Goal: Information Seeking & Learning: Find specific page/section

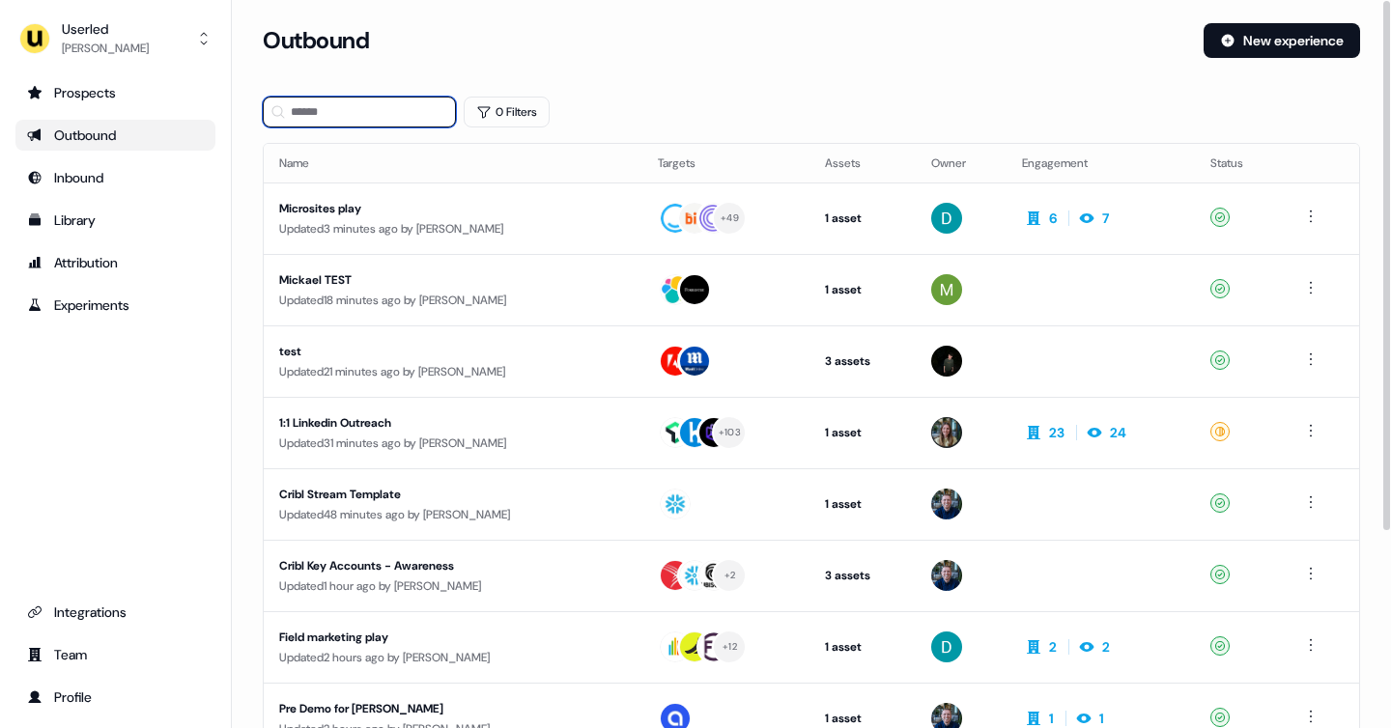
click at [323, 115] on input at bounding box center [359, 112] width 193 height 31
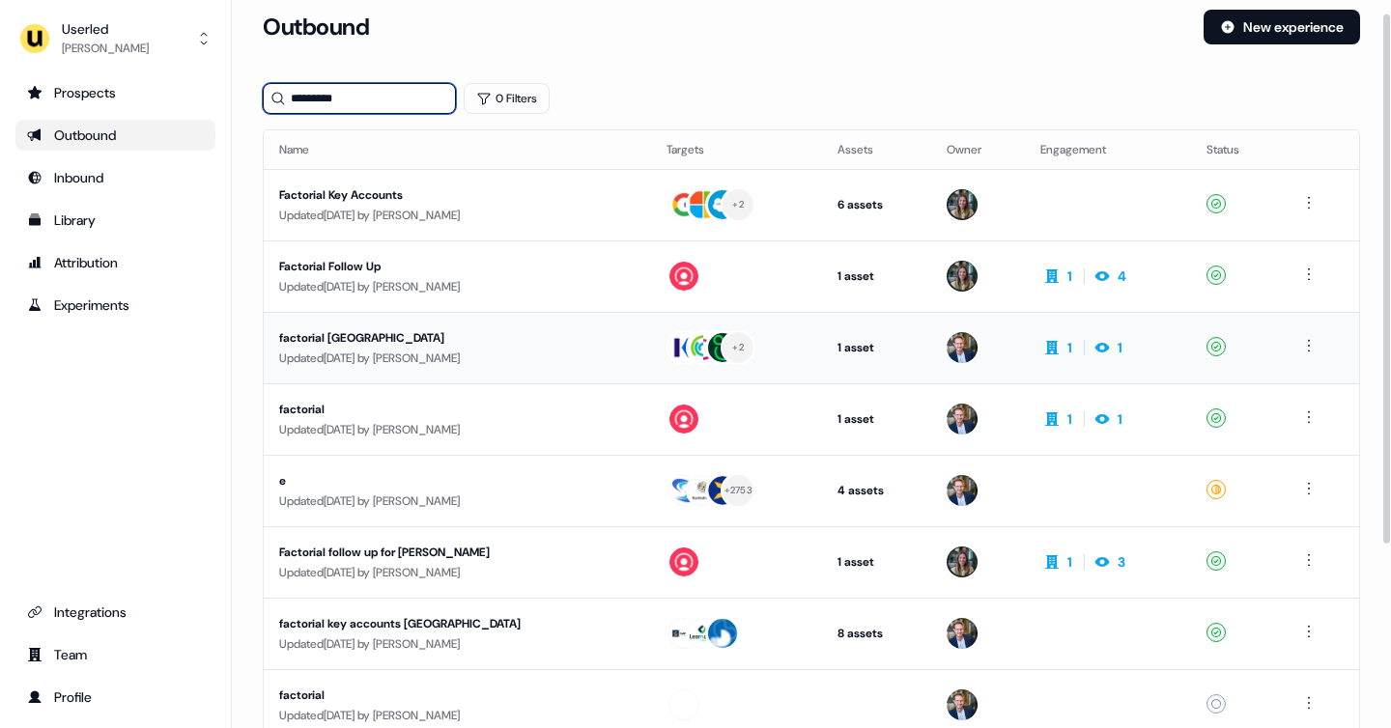
scroll to position [20, 0]
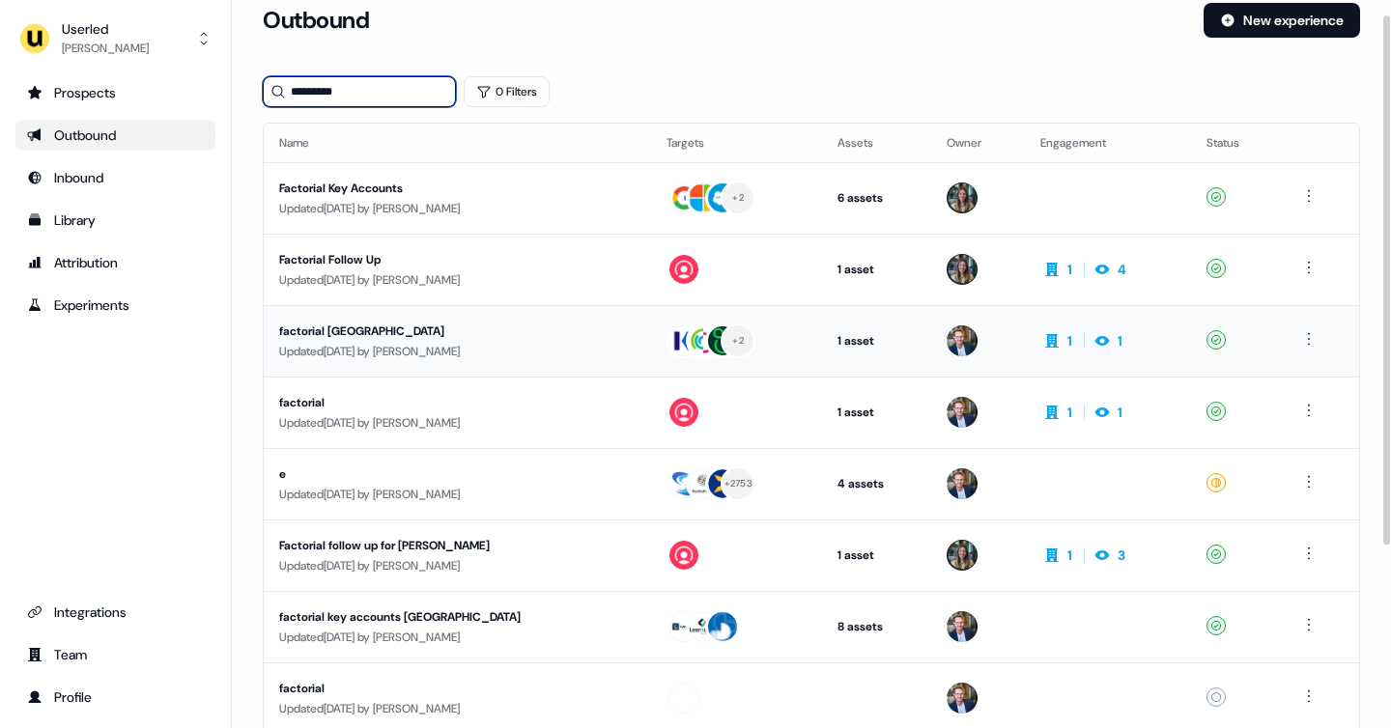
type input "*********"
click at [493, 330] on div "factorial [GEOGRAPHIC_DATA]" at bounding box center [453, 331] width 348 height 19
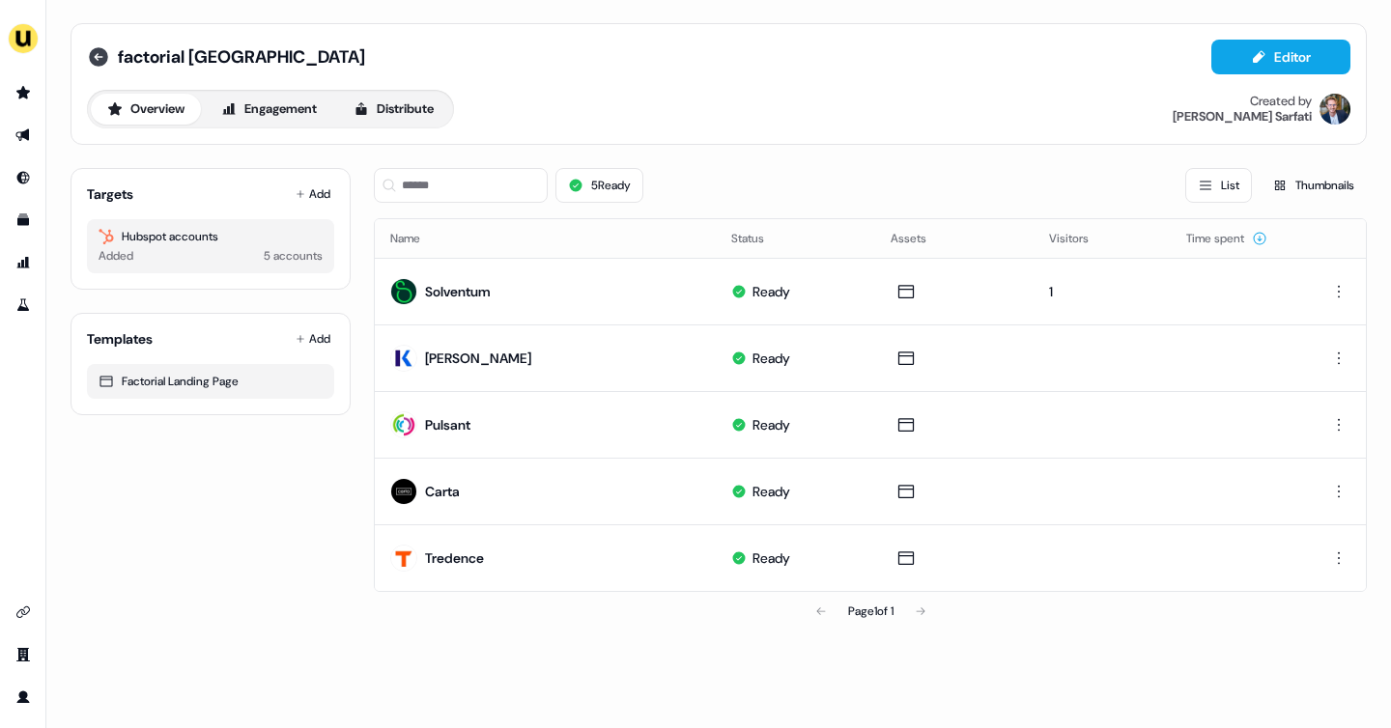
click at [98, 60] on icon at bounding box center [98, 56] width 19 height 19
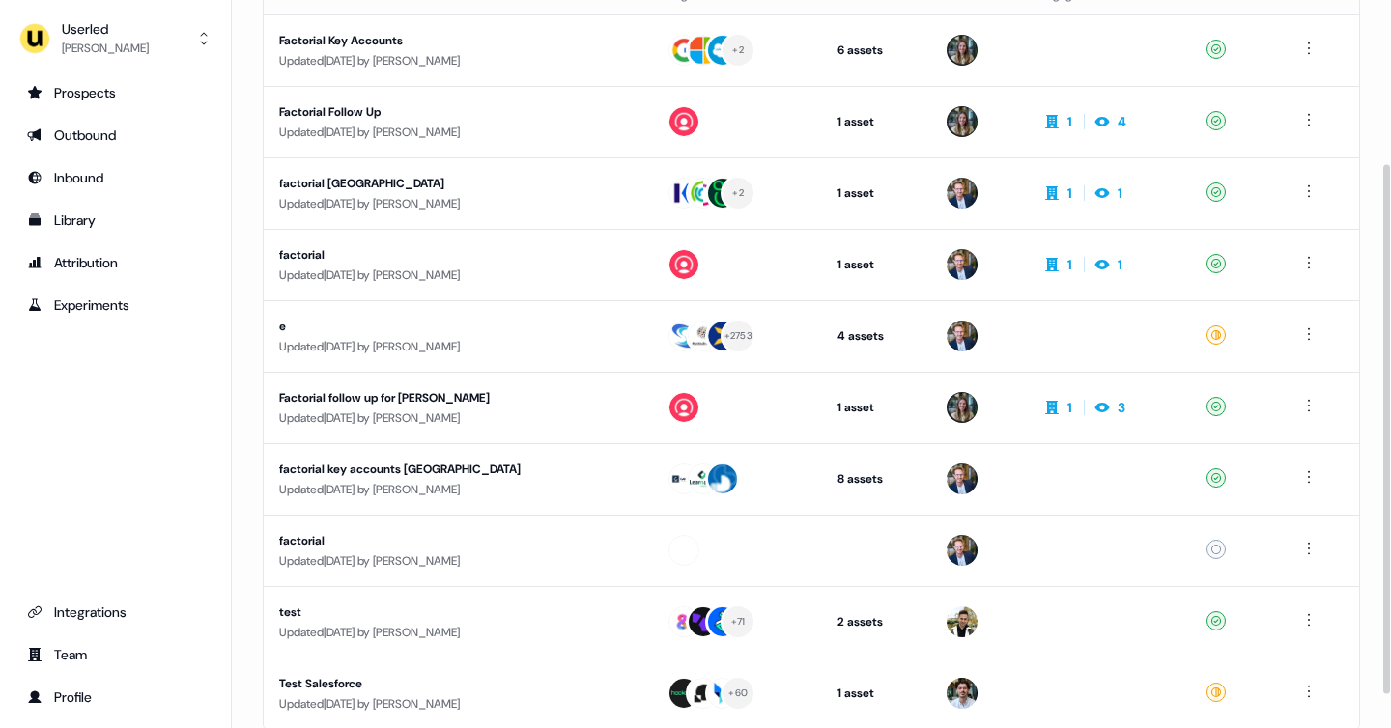
scroll to position [246, 0]
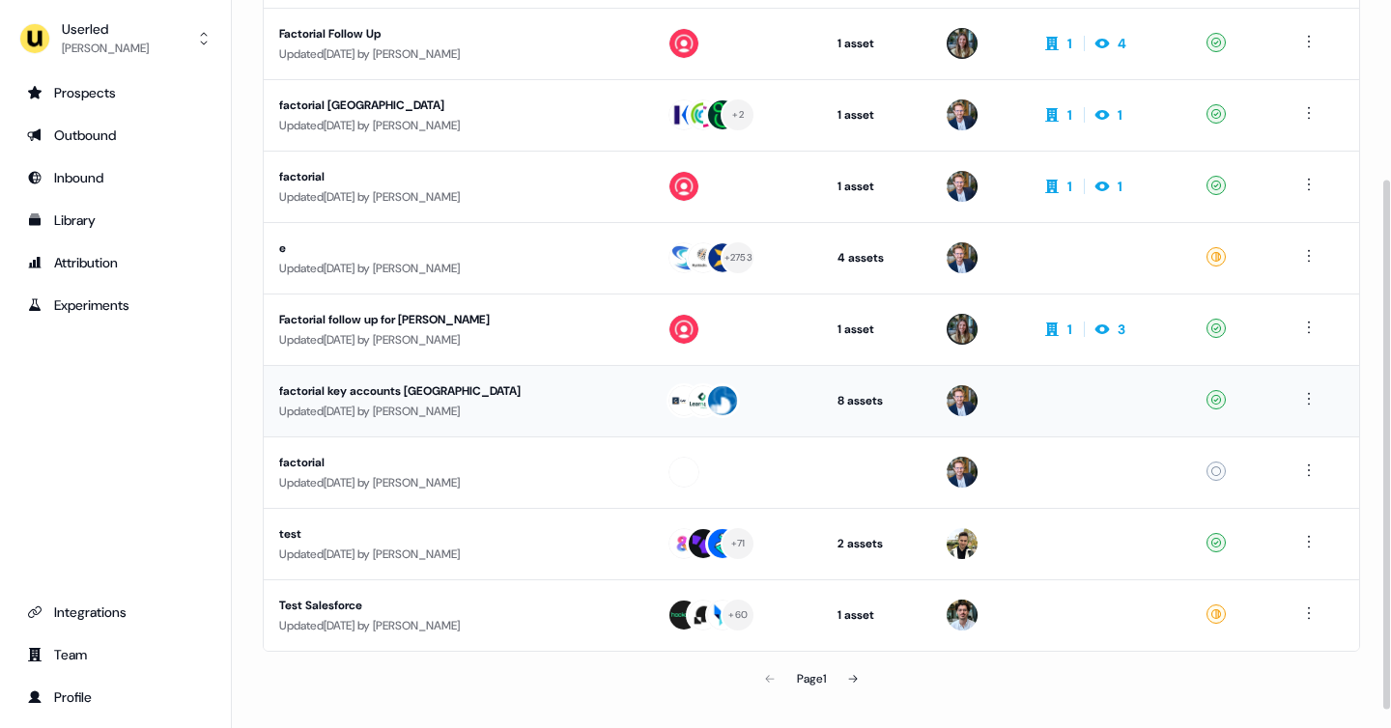
click at [484, 397] on div "factorial key accounts [GEOGRAPHIC_DATA]" at bounding box center [453, 390] width 348 height 19
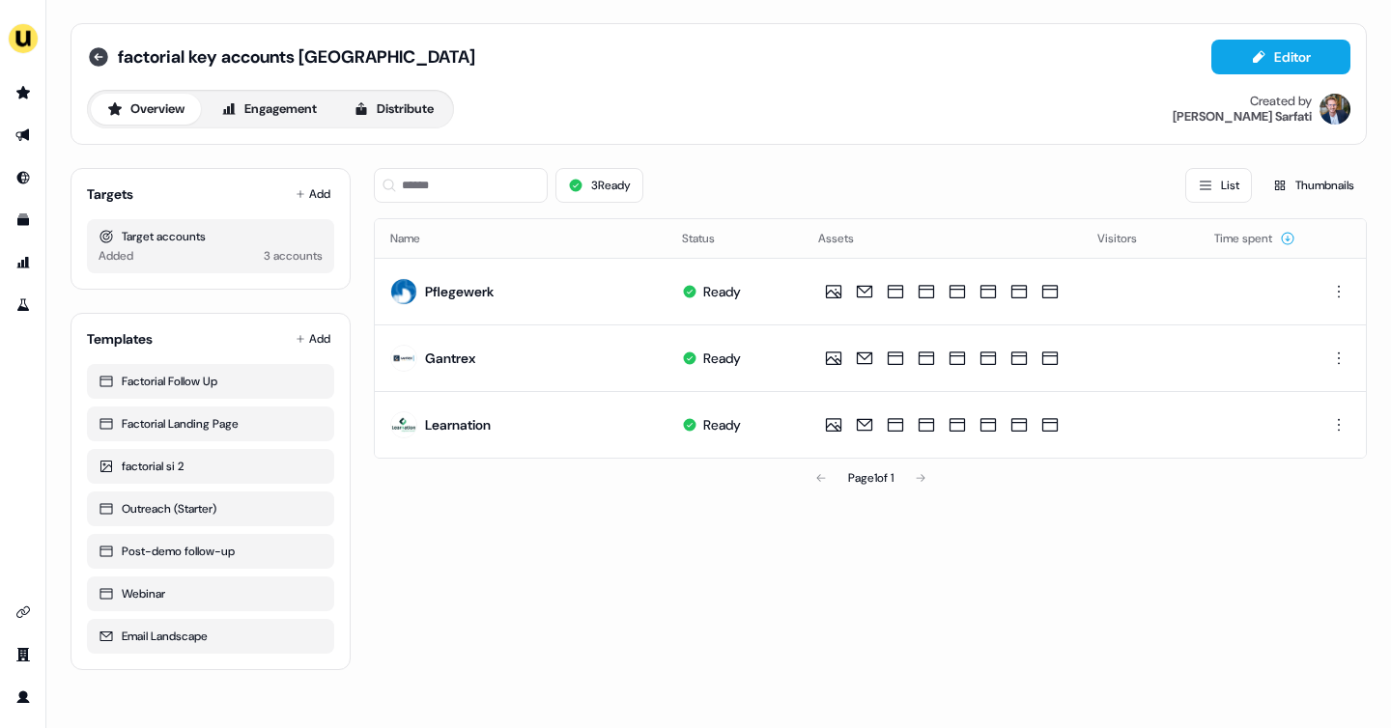
click at [101, 60] on icon at bounding box center [98, 56] width 19 height 19
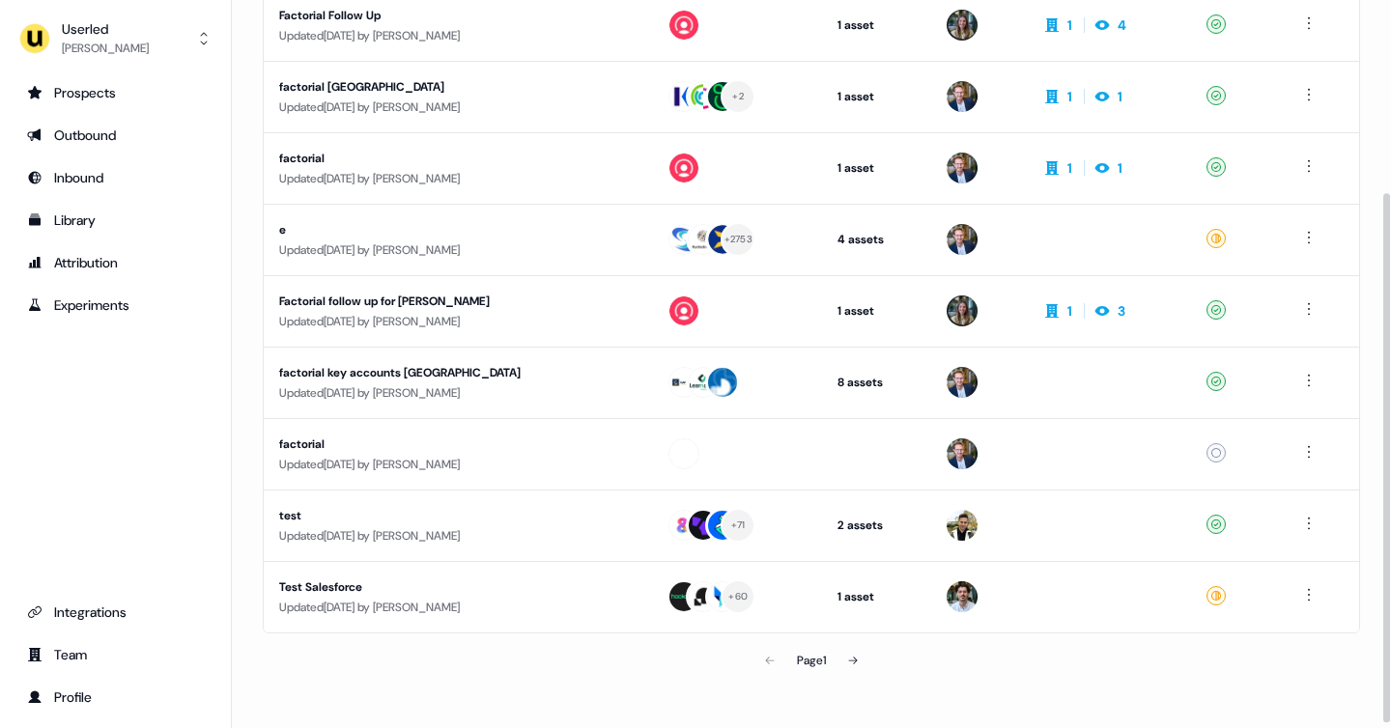
scroll to position [269, 0]
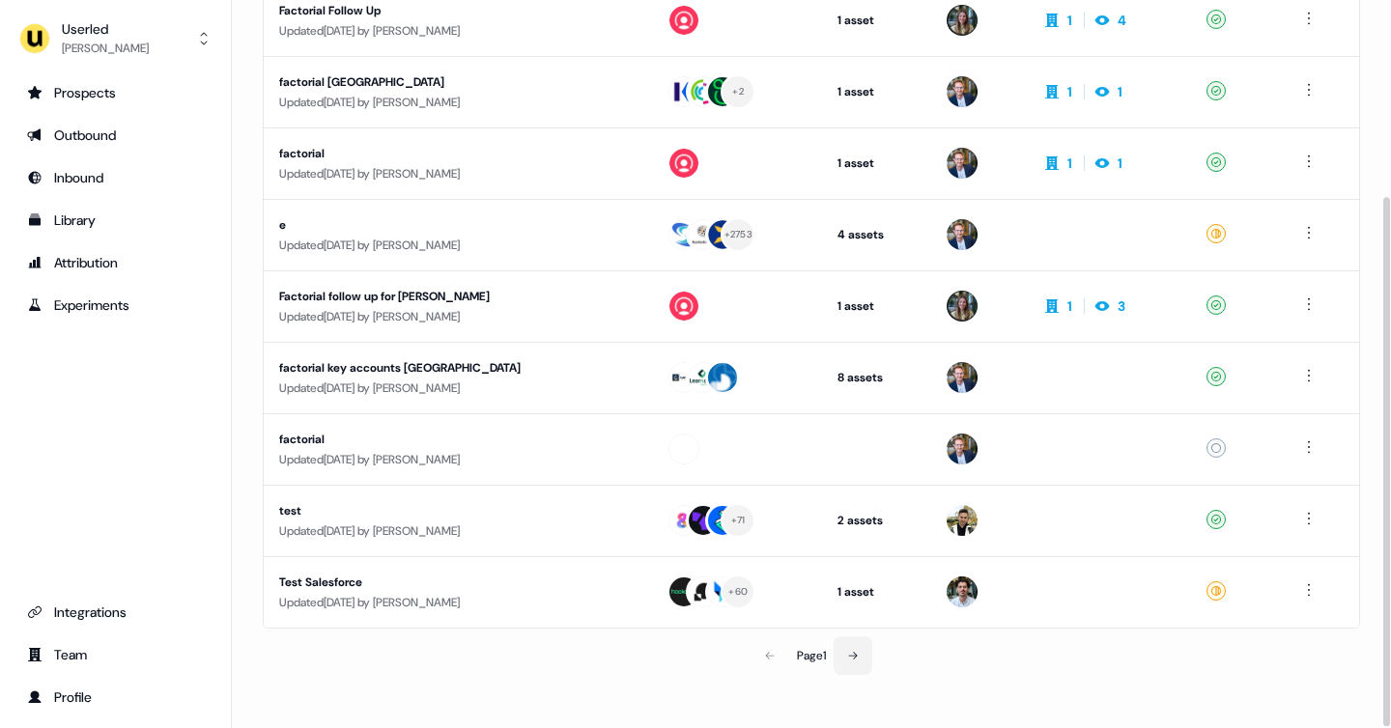
click at [859, 652] on icon at bounding box center [853, 656] width 12 height 12
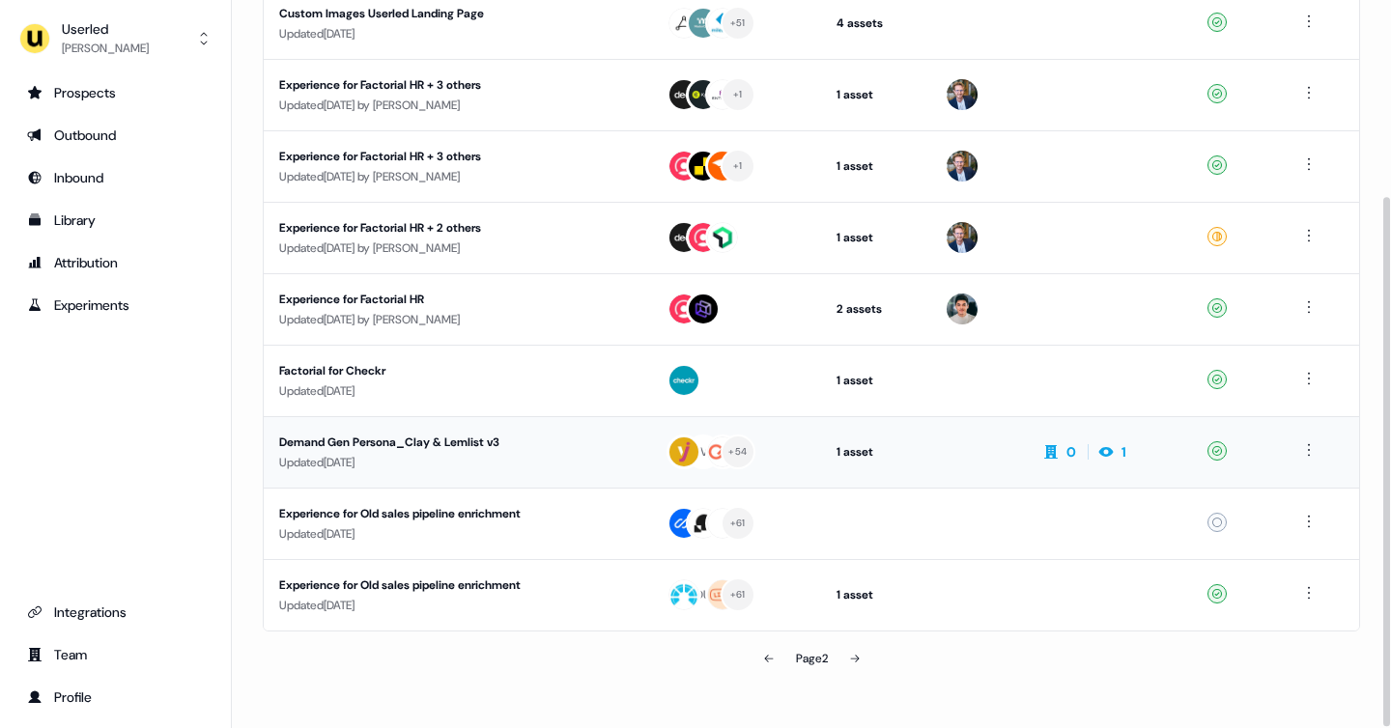
scroll to position [269, 0]
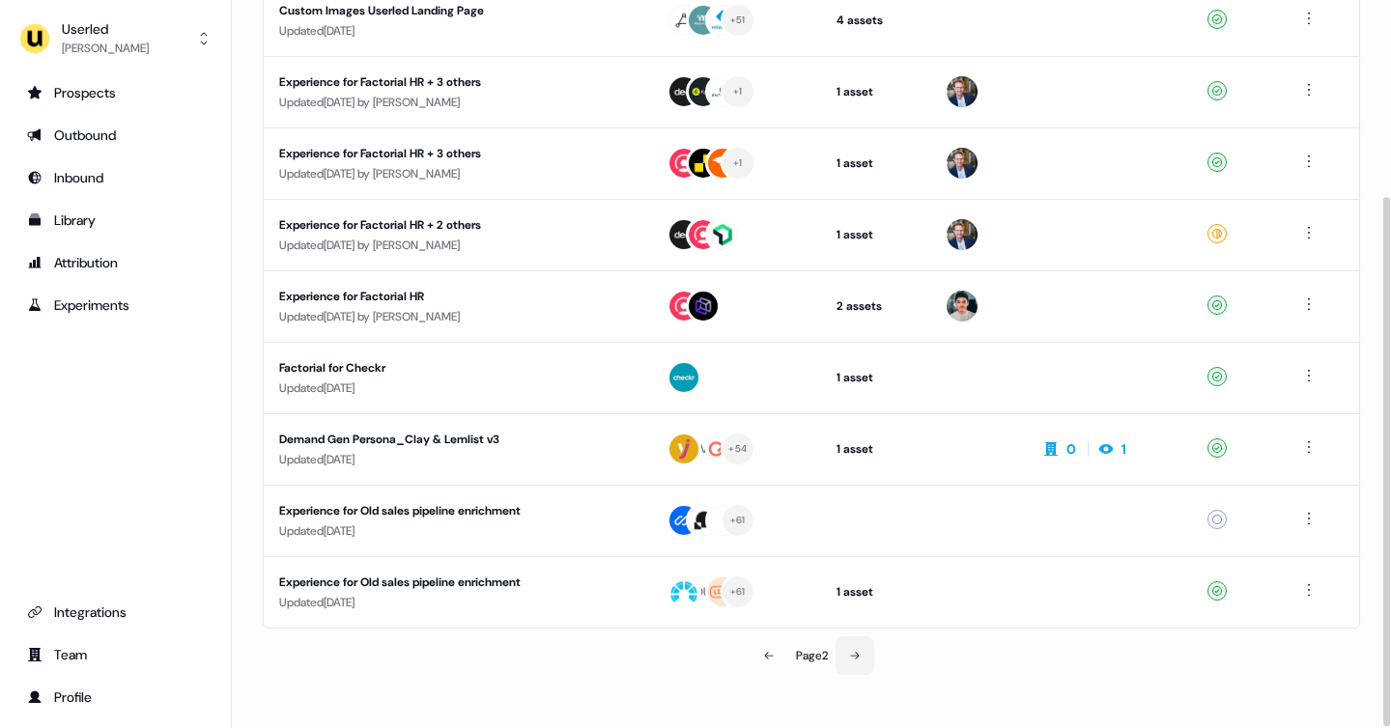
click at [862, 664] on button at bounding box center [854, 655] width 39 height 39
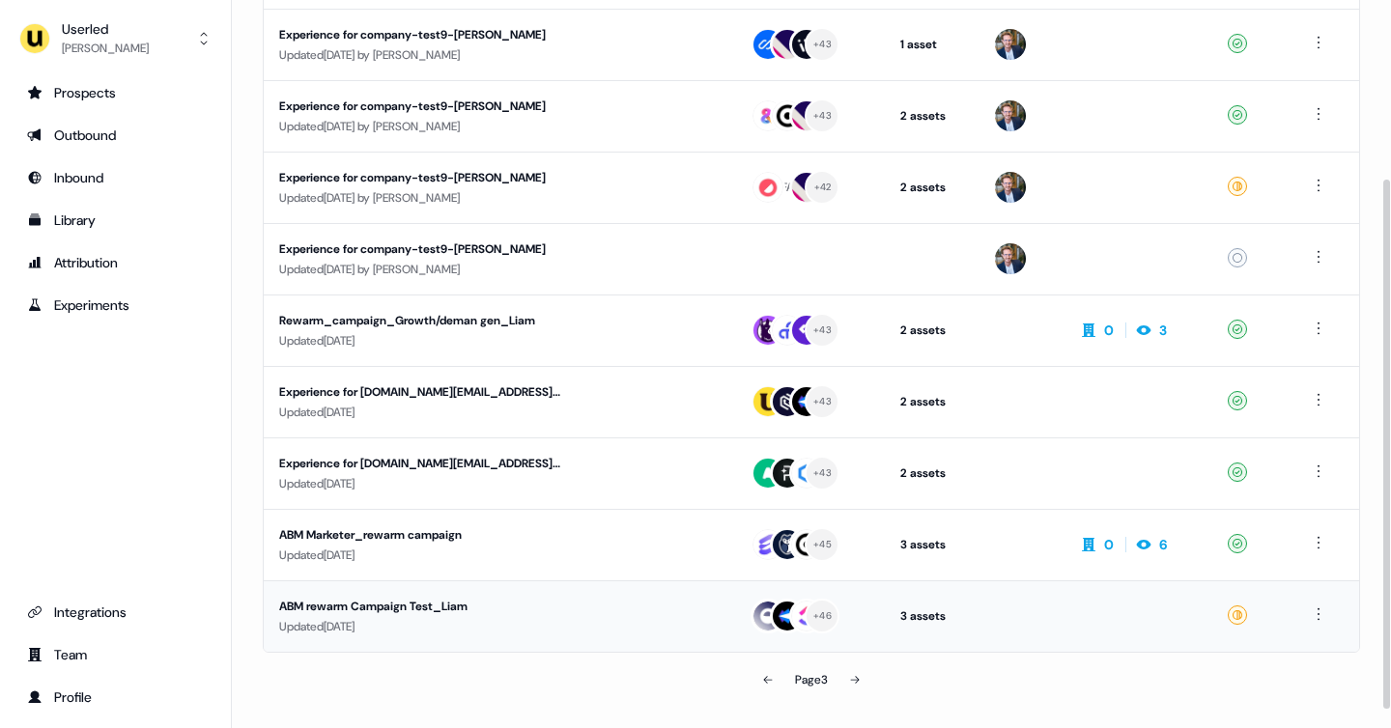
scroll to position [269, 0]
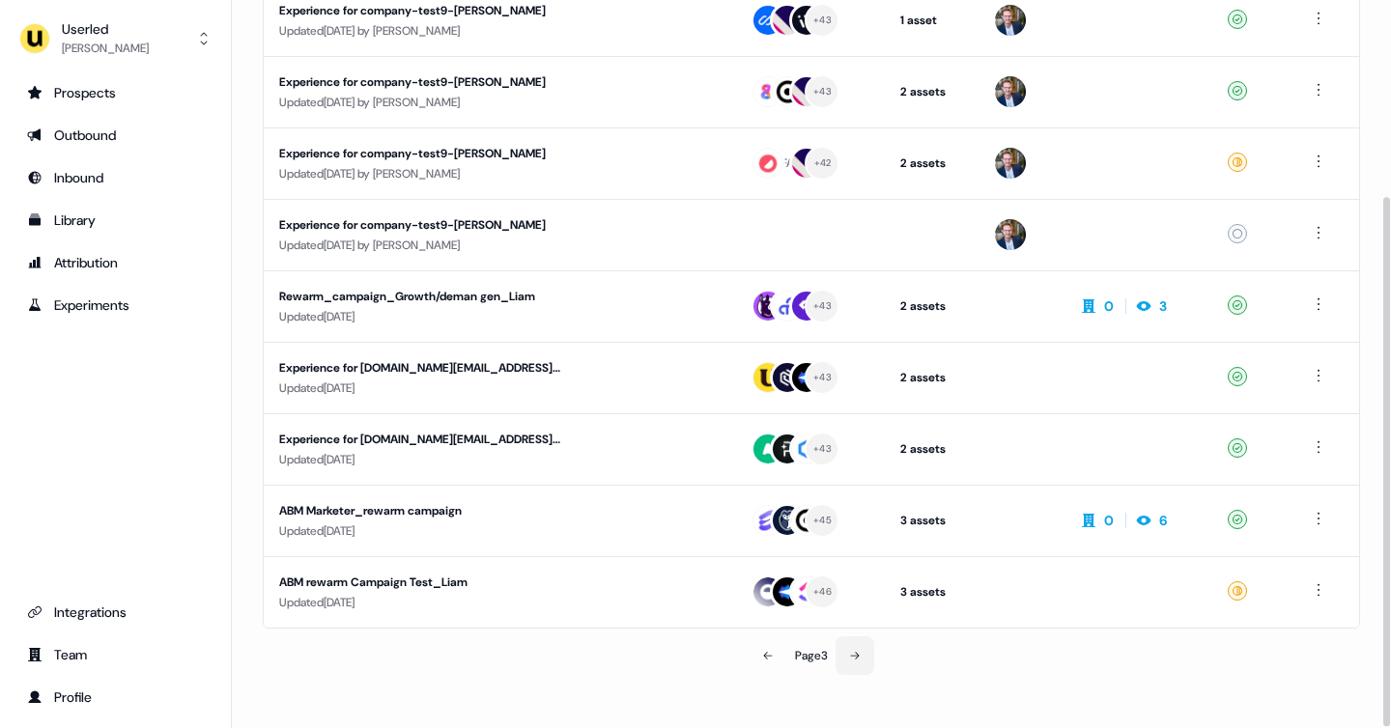
click at [849, 649] on button at bounding box center [854, 655] width 39 height 39
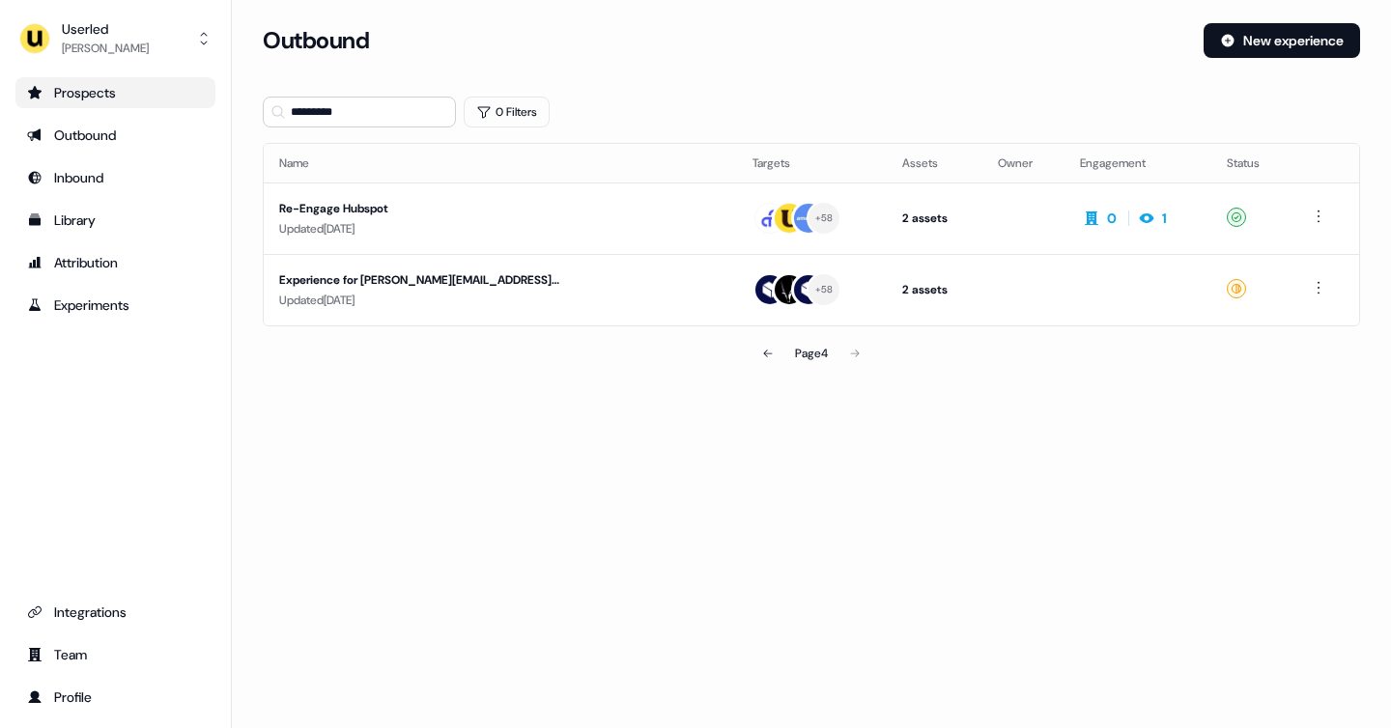
click at [97, 101] on div "Prospects" at bounding box center [115, 92] width 177 height 19
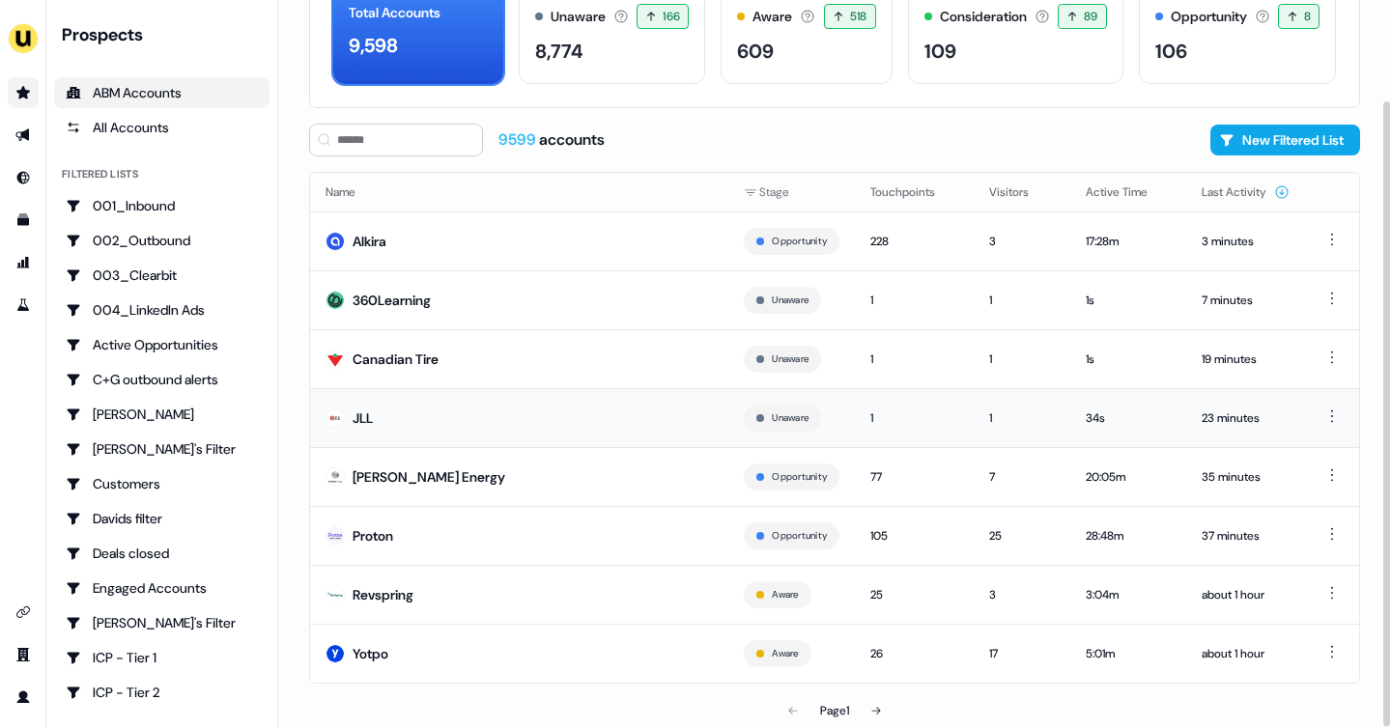
scroll to position [117, 0]
click at [881, 709] on icon at bounding box center [876, 710] width 9 height 8
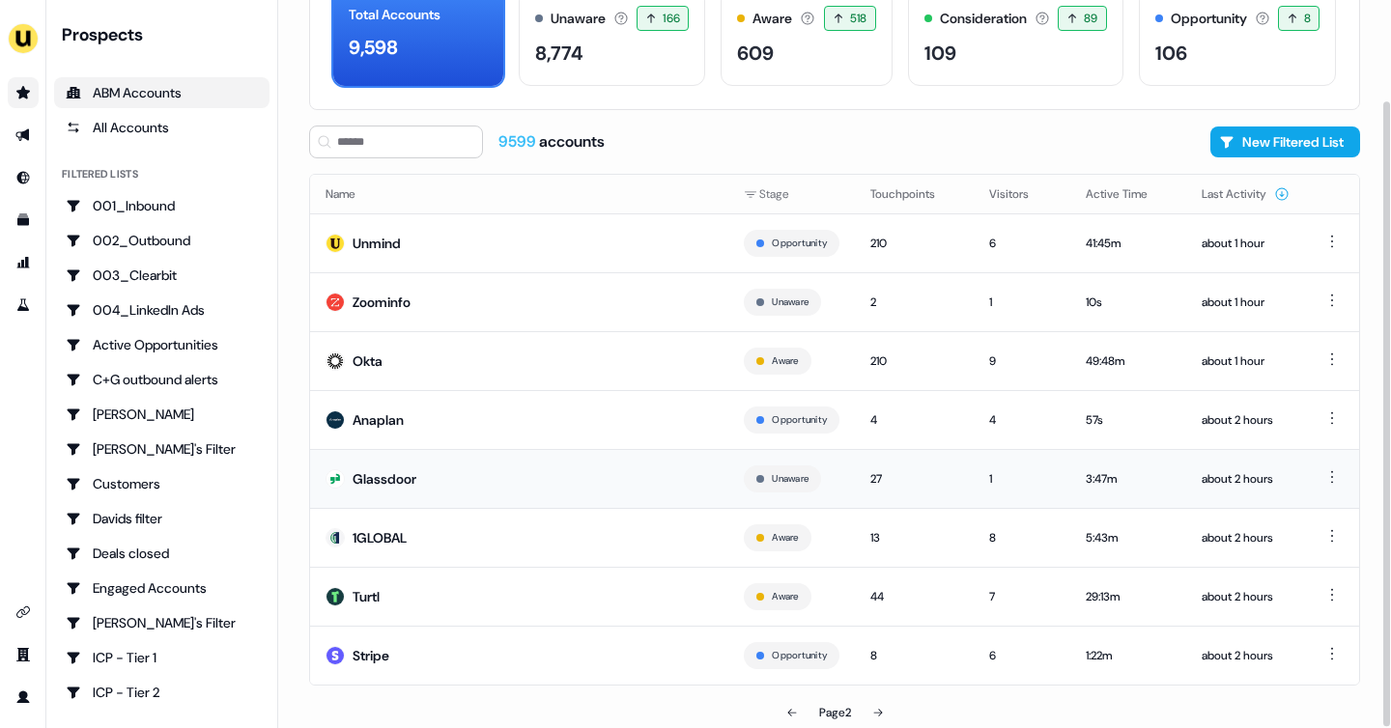
scroll to position [117, 0]
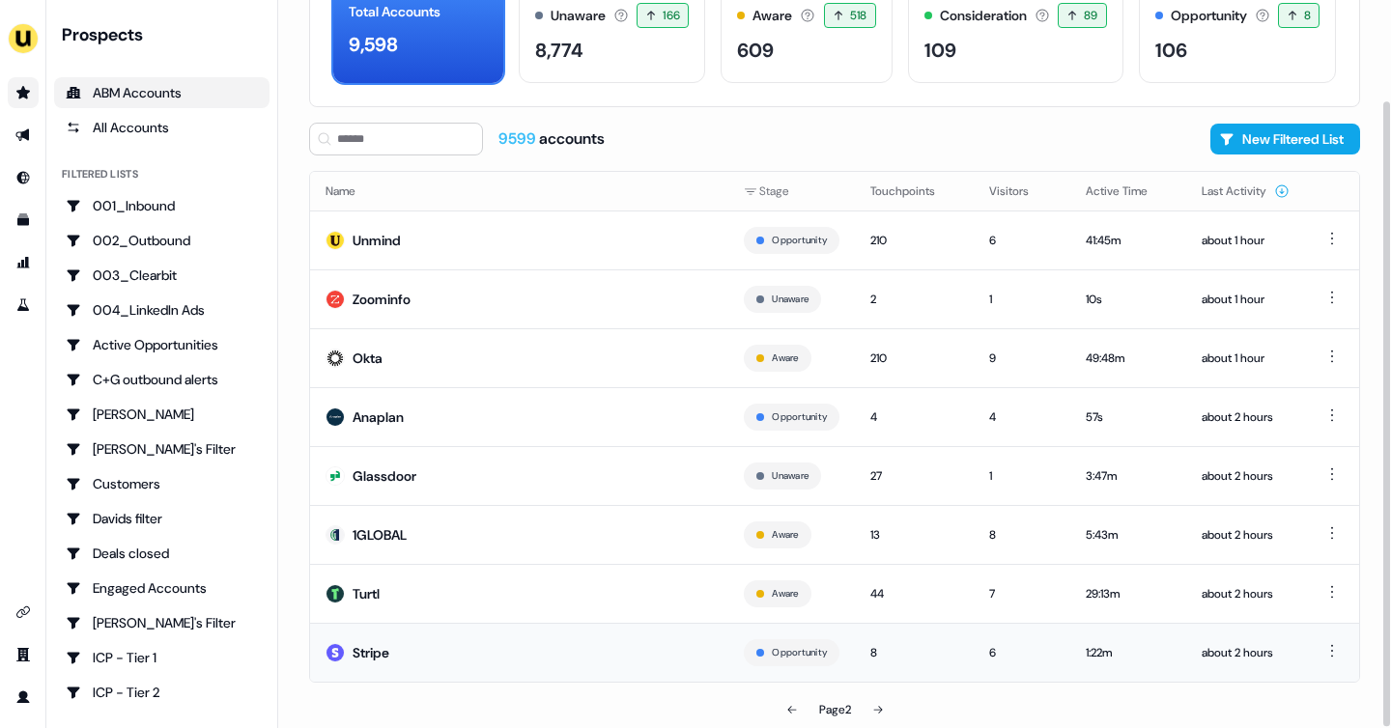
click at [671, 640] on td "Stripe" at bounding box center [519, 652] width 418 height 59
